Goal: Task Accomplishment & Management: Use online tool/utility

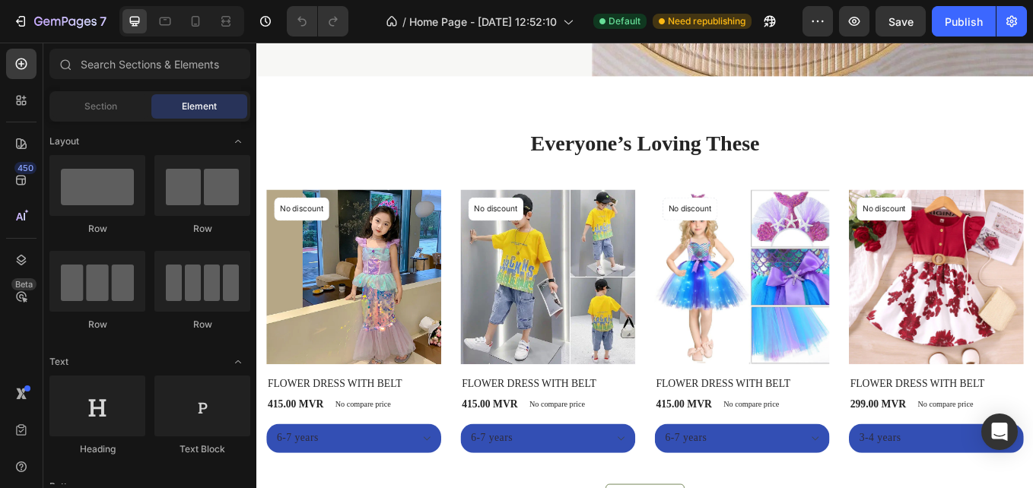
scroll to position [516, 0]
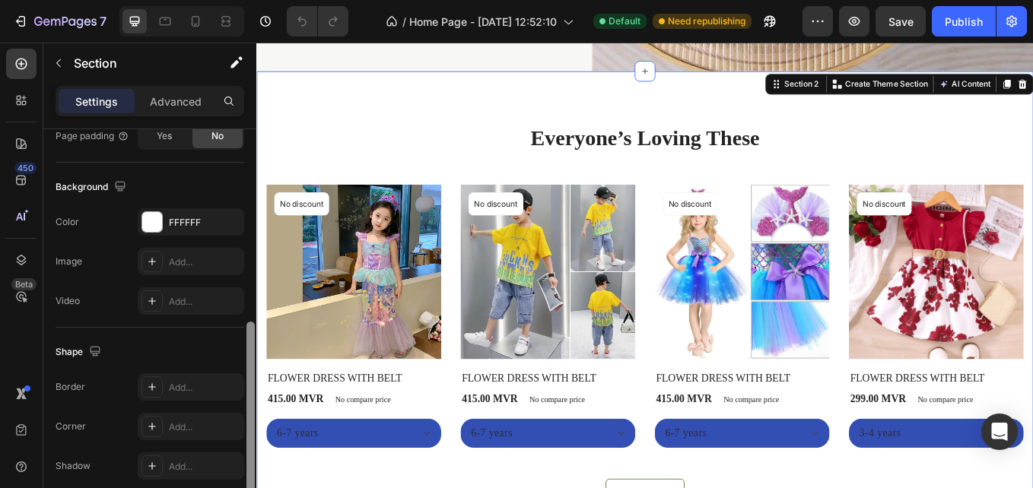
scroll to position [462, 0]
drag, startPoint x: 251, startPoint y: 150, endPoint x: 242, endPoint y: 351, distance: 201.0
click at [242, 351] on div "Layout Column width Change ratio Fit to content 12 Columns management Order 1 c…" at bounding box center [149, 330] width 213 height 402
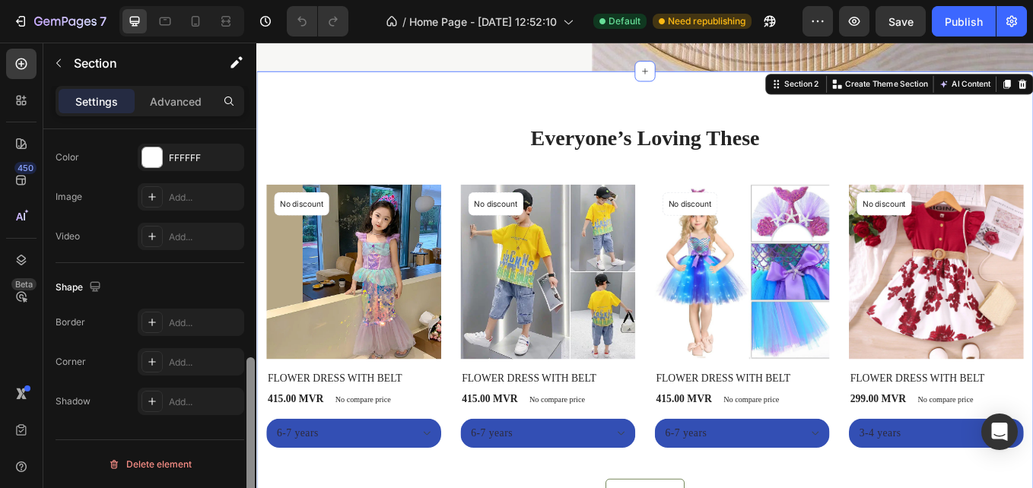
drag, startPoint x: 249, startPoint y: 340, endPoint x: 247, endPoint y: 396, distance: 56.3
click at [247, 396] on div at bounding box center [250, 444] width 8 height 174
click at [177, 398] on div "Add..." at bounding box center [204, 402] width 71 height 14
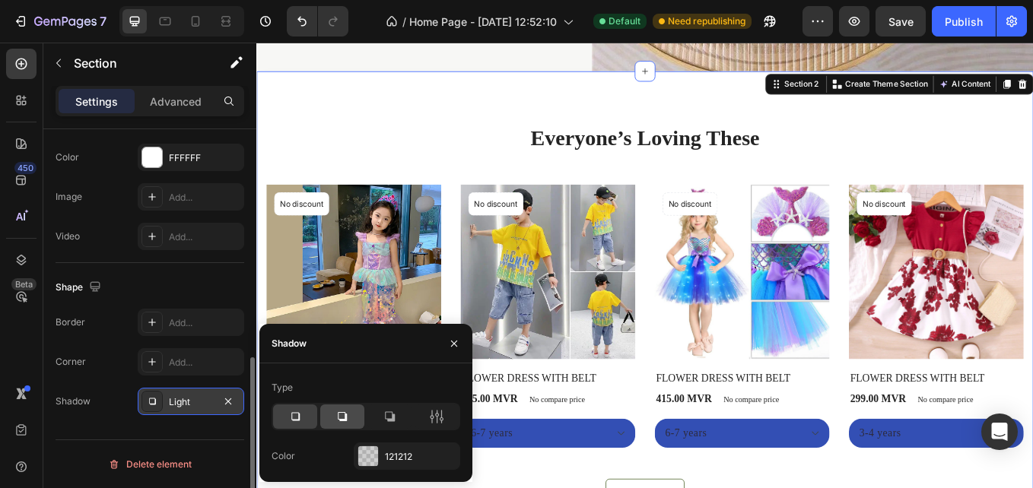
click at [349, 419] on icon at bounding box center [342, 416] width 15 height 15
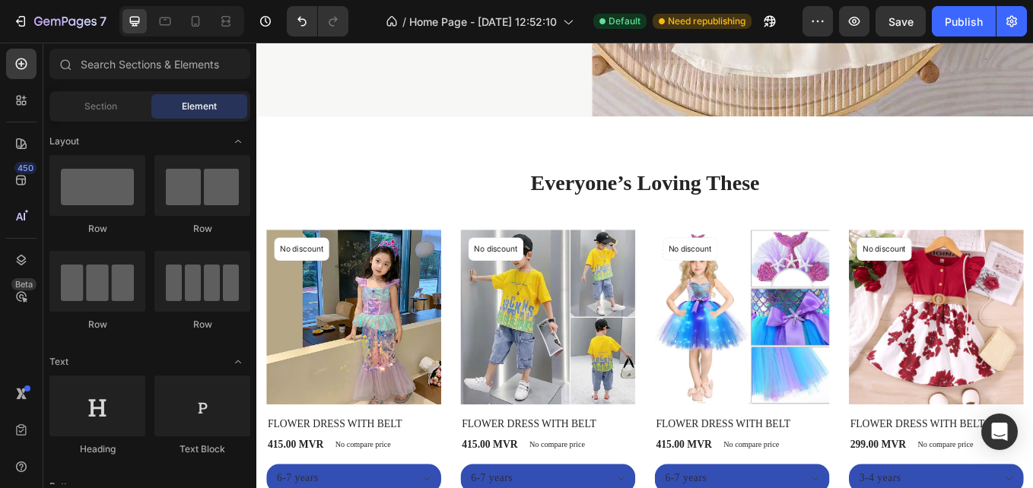
scroll to position [478, 0]
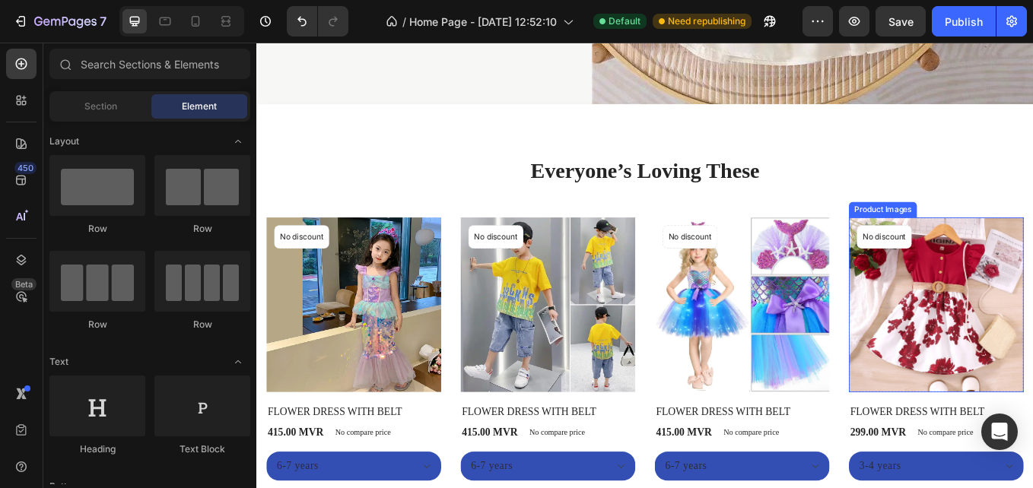
click at [345, 234] on div "Product Images" at bounding box center [308, 239] width 74 height 14
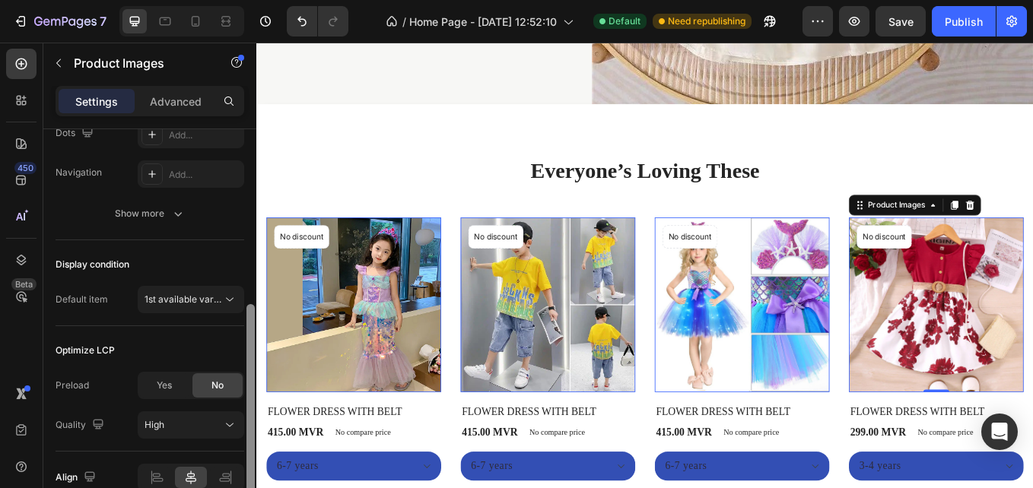
scroll to position [383, 0]
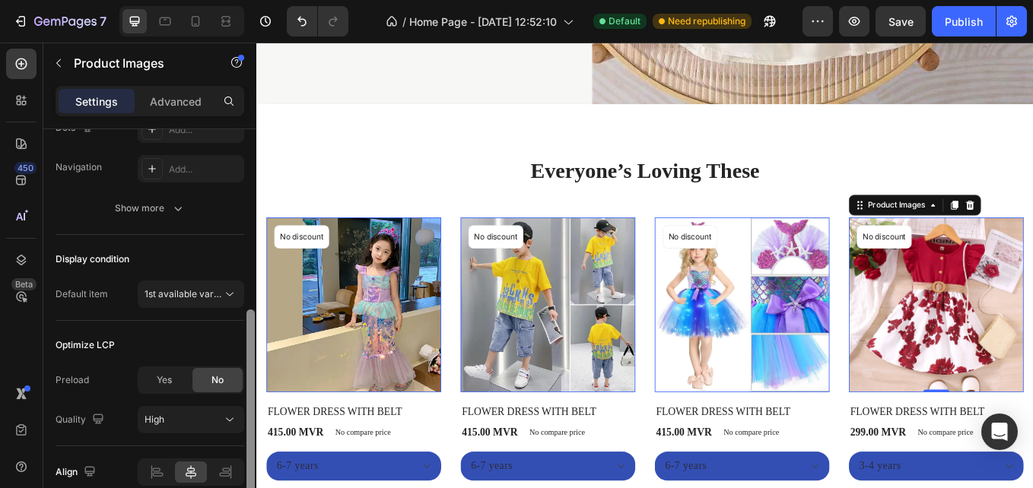
drag, startPoint x: 249, startPoint y: 227, endPoint x: 247, endPoint y: 408, distance: 180.2
click at [247, 408] on div at bounding box center [250, 403] width 8 height 189
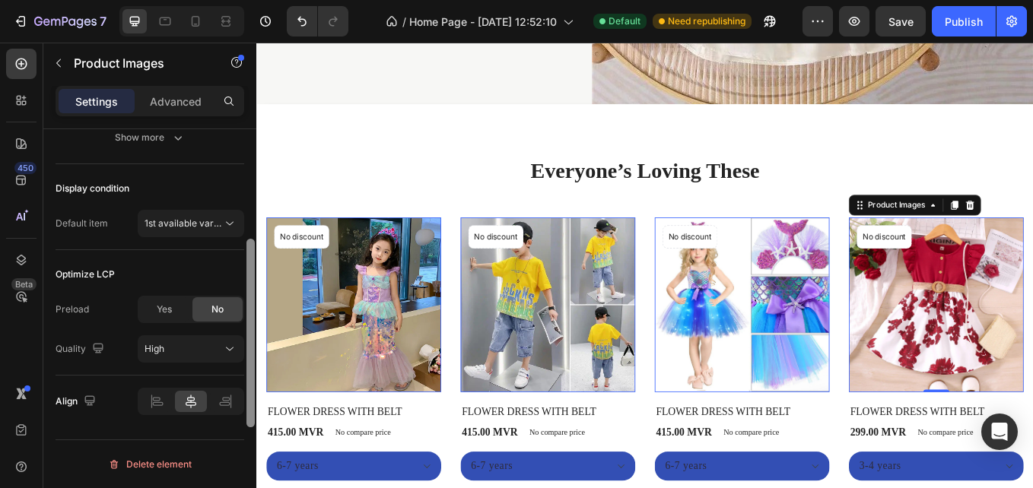
drag, startPoint x: 247, startPoint y: 408, endPoint x: 245, endPoint y: 476, distance: 68.5
click at [245, 461] on div at bounding box center [250, 260] width 11 height 402
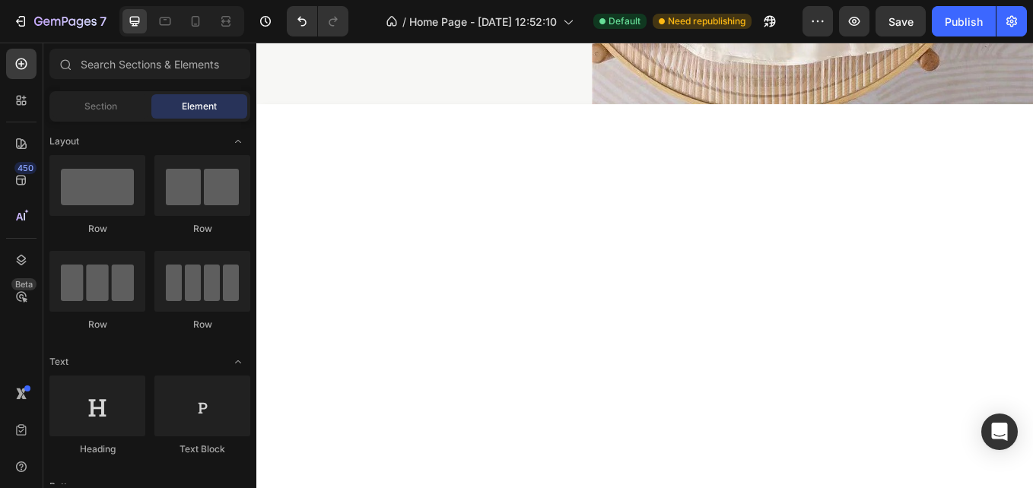
scroll to position [0, 0]
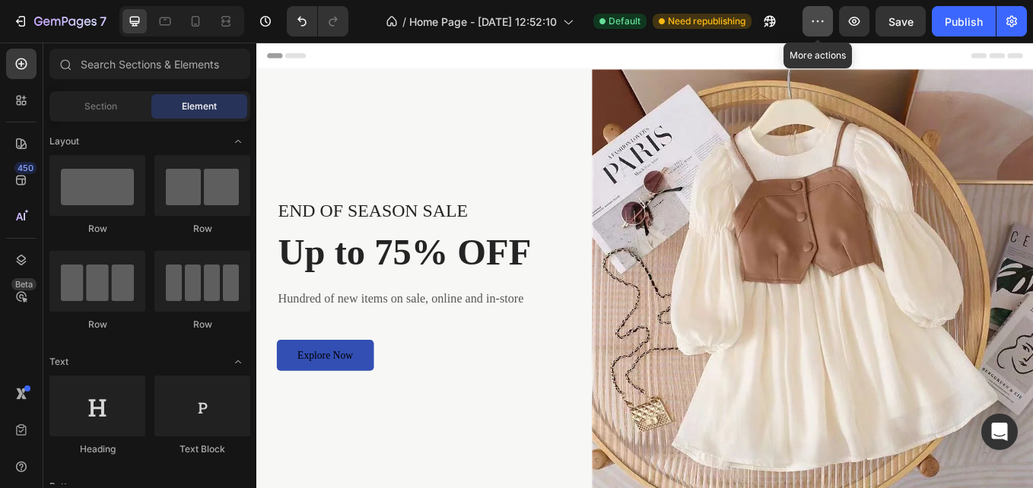
click at [821, 21] on icon "button" at bounding box center [822, 22] width 2 height 2
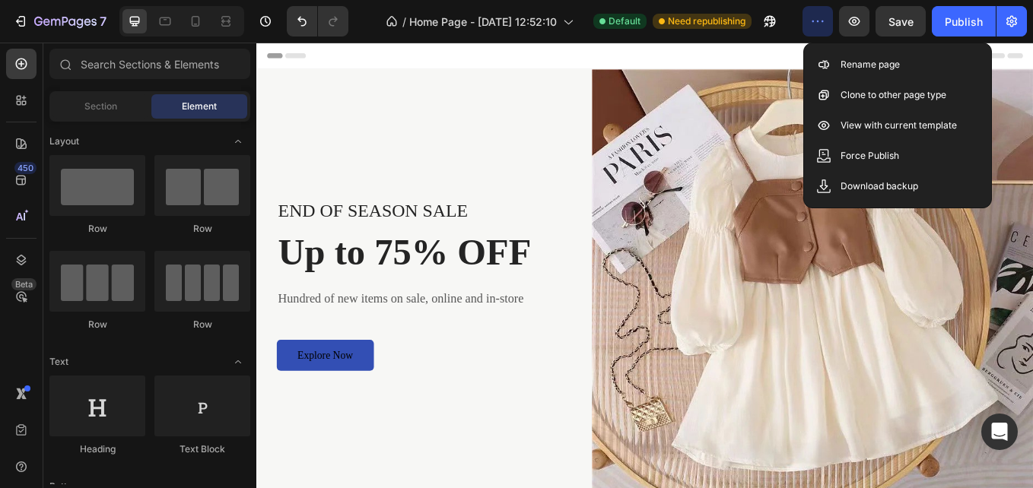
click at [845, 55] on div "Header" at bounding box center [712, 58] width 888 height 30
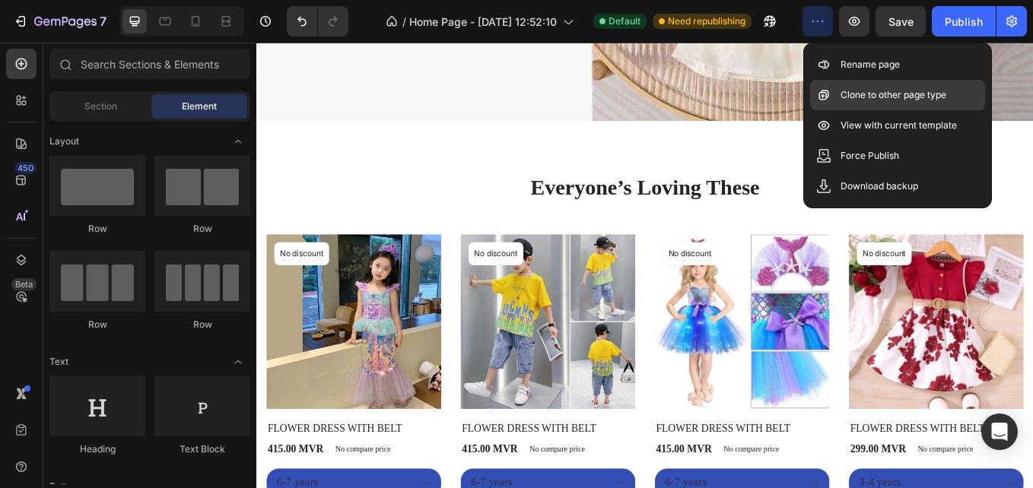
click at [912, 97] on p "Clone to other page type" at bounding box center [893, 94] width 106 height 15
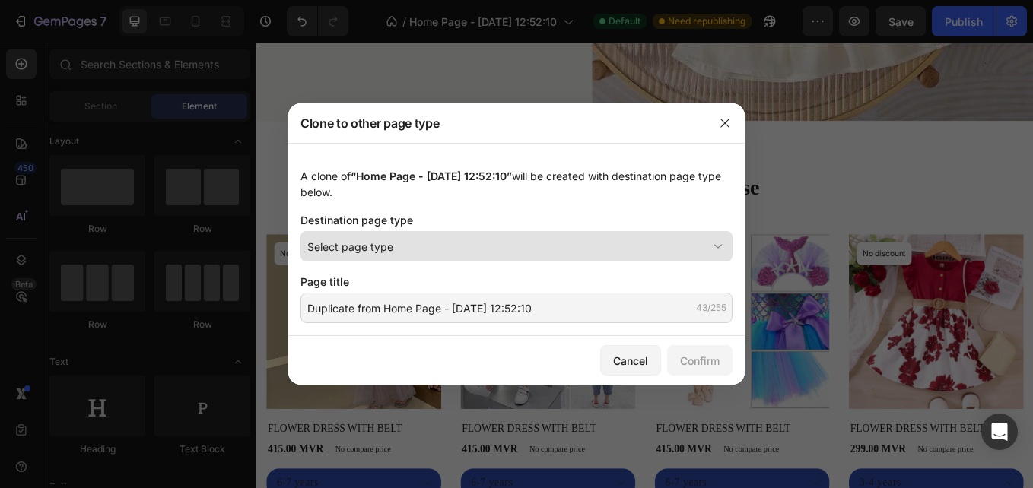
click at [725, 243] on icon at bounding box center [717, 246] width 15 height 15
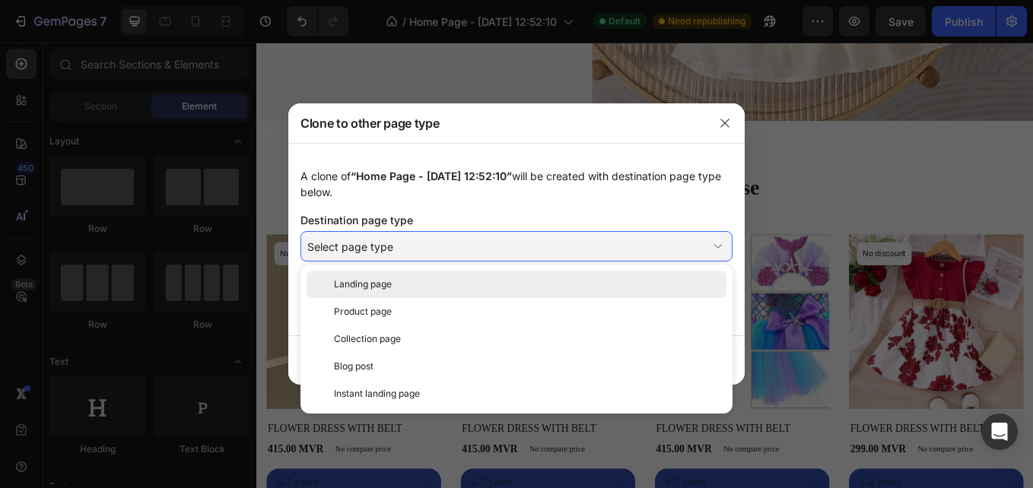
click at [696, 279] on div "Landing page" at bounding box center [527, 285] width 386 height 14
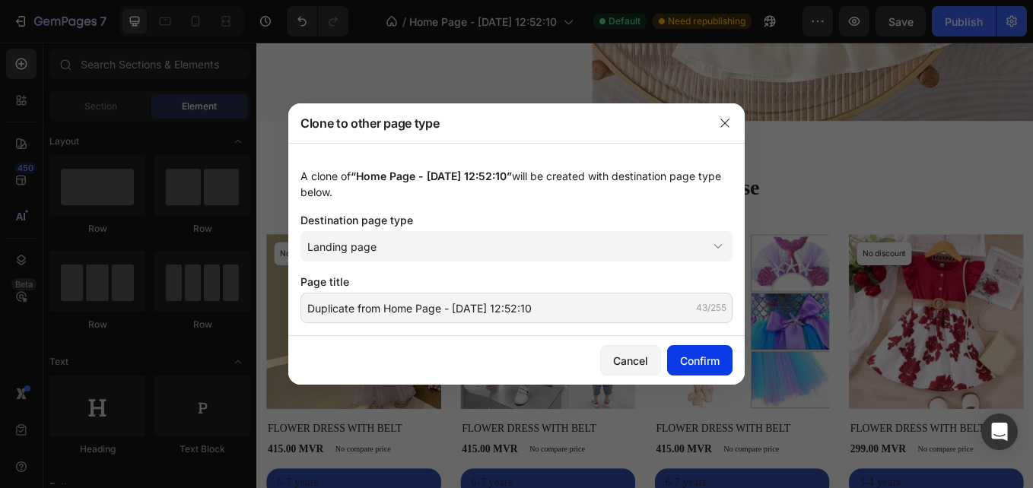
click at [688, 353] on div "Confirm" at bounding box center [700, 361] width 40 height 16
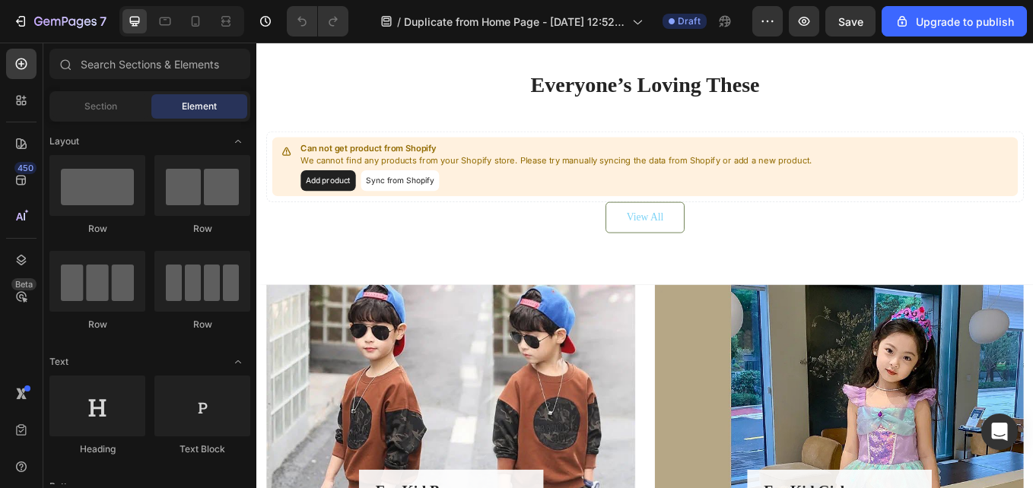
scroll to position [430, 0]
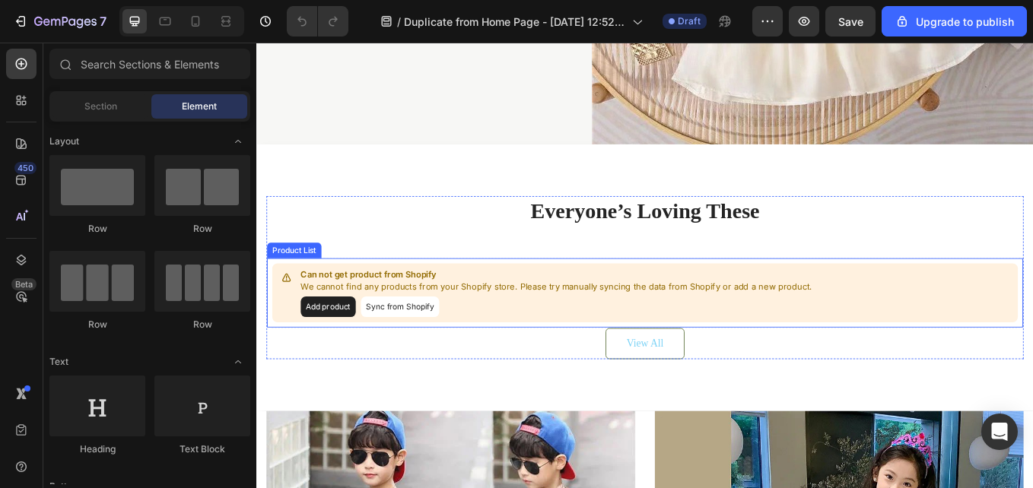
click at [439, 341] on button "Sync from Shopify" at bounding box center [425, 353] width 92 height 24
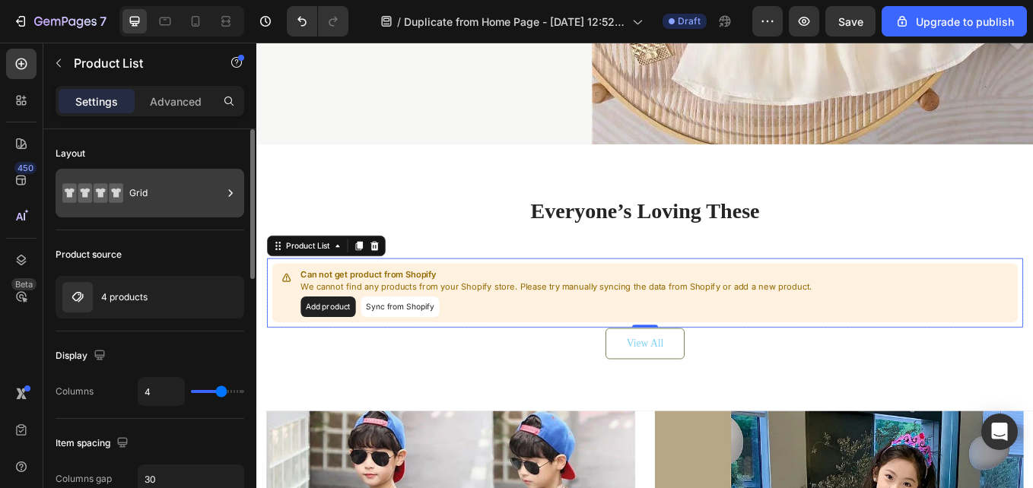
click at [94, 201] on icon at bounding box center [101, 193] width 14 height 20
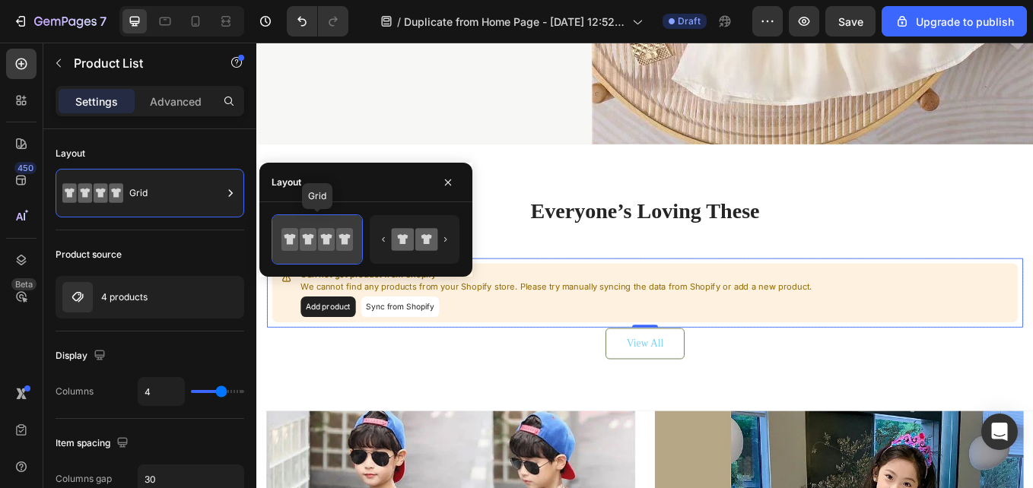
click at [325, 230] on icon at bounding box center [326, 239] width 17 height 23
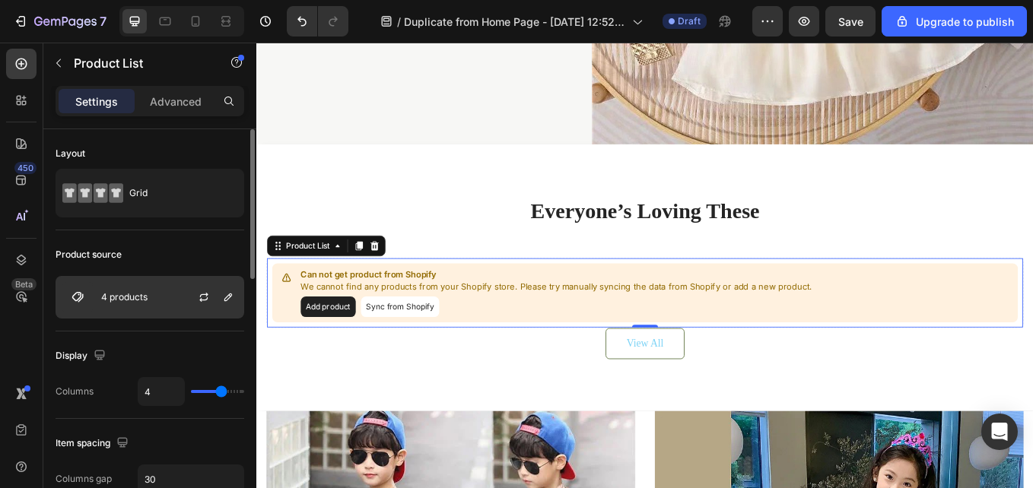
click at [118, 303] on div "4 products" at bounding box center [150, 297] width 189 height 43
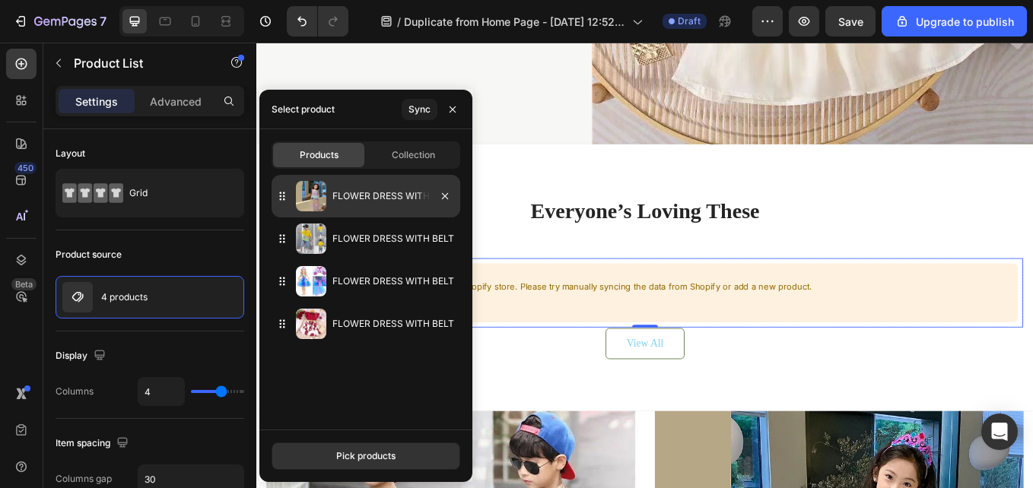
click at [416, 210] on div "FLOWER DRESS WITH BELT" at bounding box center [365, 196] width 189 height 43
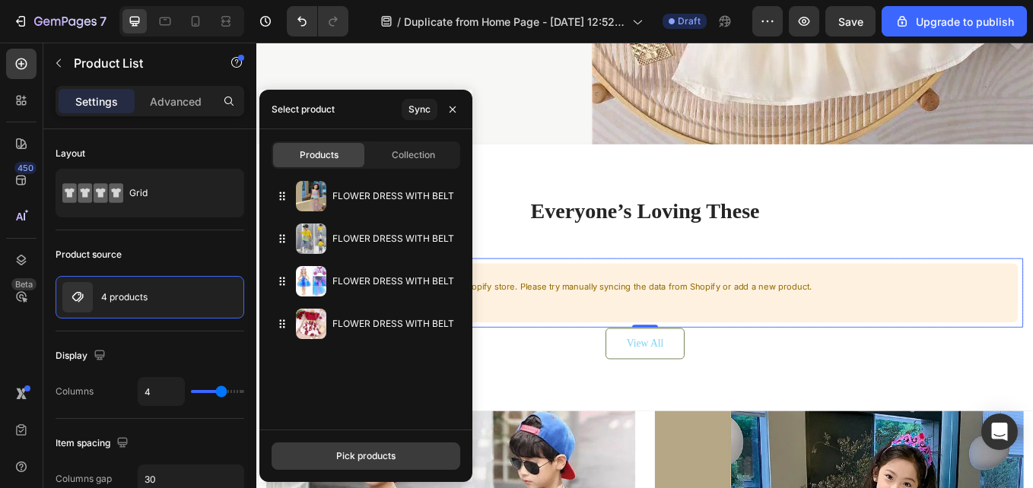
click at [371, 448] on button "Pick products" at bounding box center [365, 456] width 189 height 27
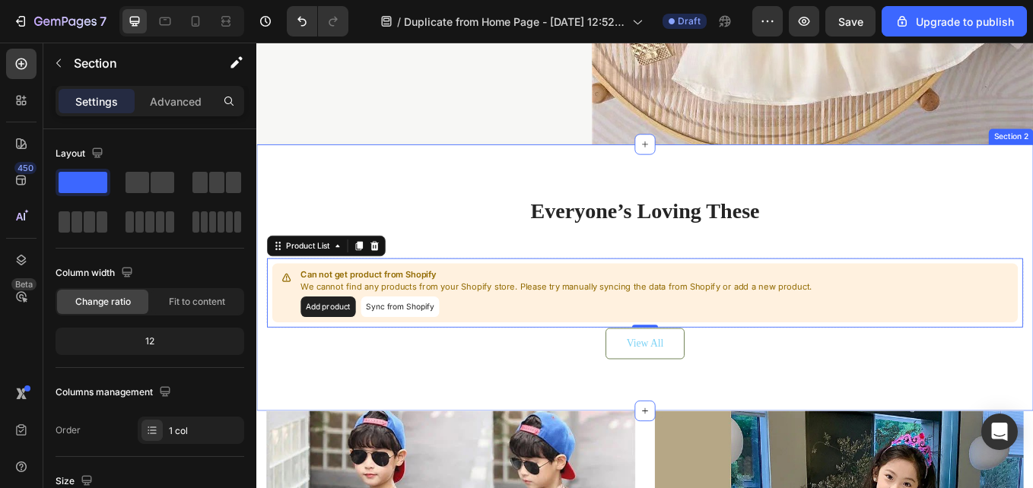
click at [538, 436] on div "Everyone’s Loving These Heading Can not get product from Shopify We cannot find…" at bounding box center [712, 318] width 912 height 313
